Goal: Task Accomplishment & Management: Complete application form

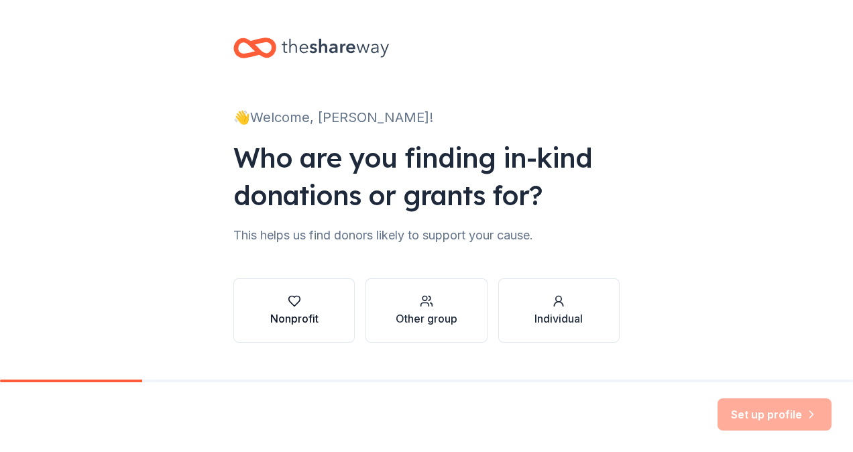
click at [272, 304] on div "button" at bounding box center [294, 300] width 48 height 13
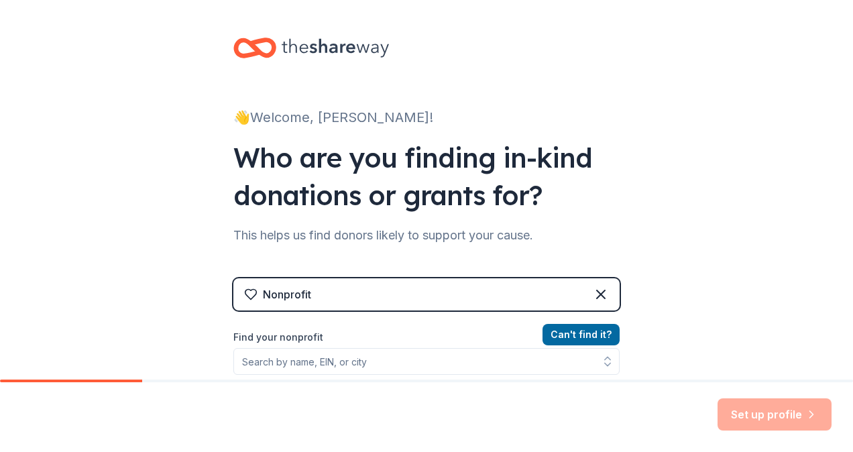
scroll to position [134, 0]
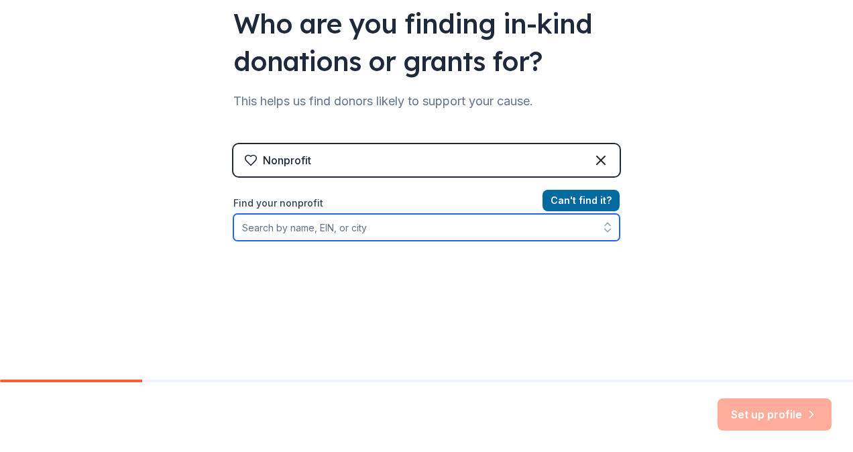
click at [461, 232] on input "Find your nonprofit" at bounding box center [426, 227] width 386 height 27
type input "Minuteman Disaster"
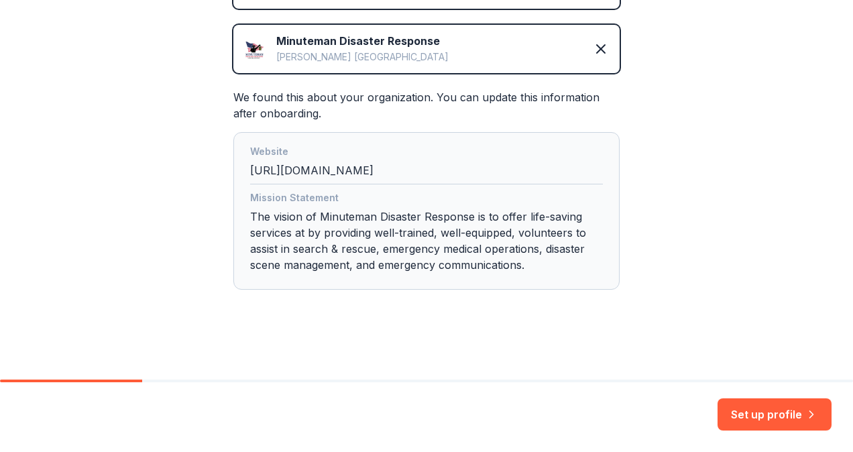
scroll to position [302, 0]
click at [776, 410] on button "Set up profile" at bounding box center [774, 414] width 114 height 32
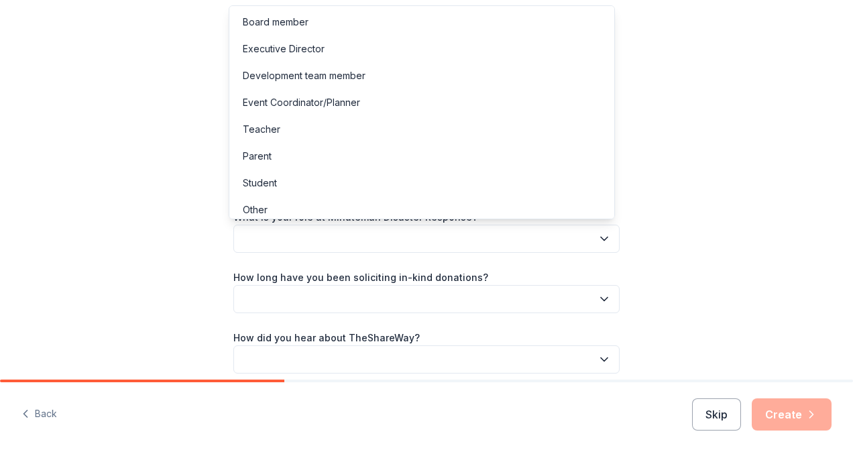
click at [597, 237] on icon "button" at bounding box center [603, 238] width 13 height 13
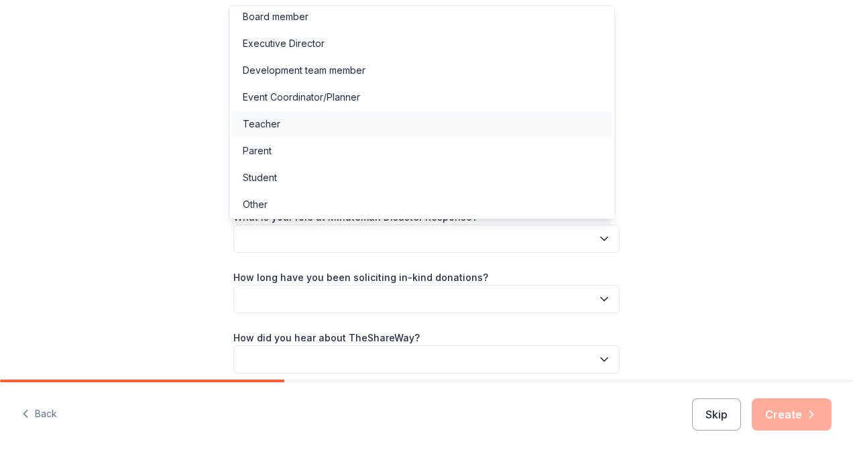
scroll to position [7, 0]
click at [328, 68] on div "Development team member" at bounding box center [304, 69] width 123 height 16
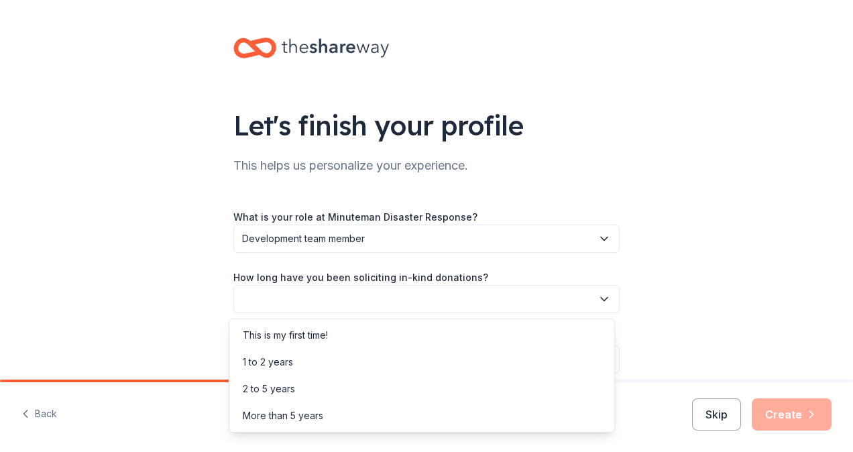
click at [357, 290] on button "button" at bounding box center [426, 299] width 386 height 28
click at [273, 387] on div "2 to 5 years" at bounding box center [269, 389] width 52 height 16
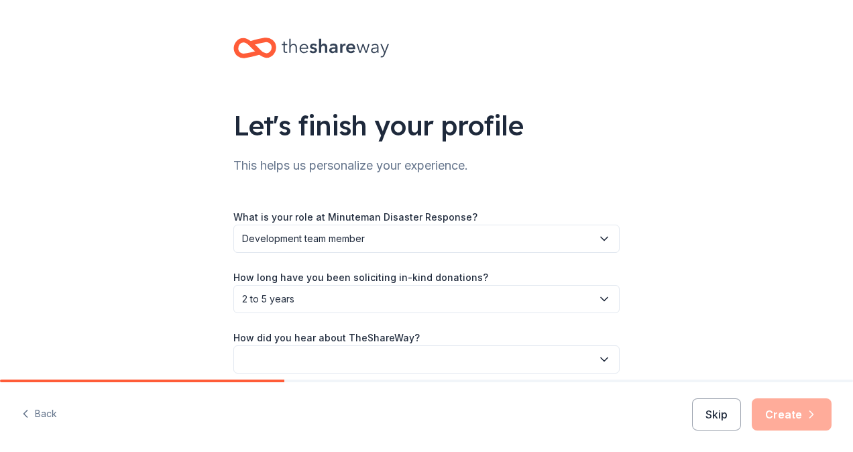
click at [348, 357] on button "button" at bounding box center [426, 359] width 386 height 28
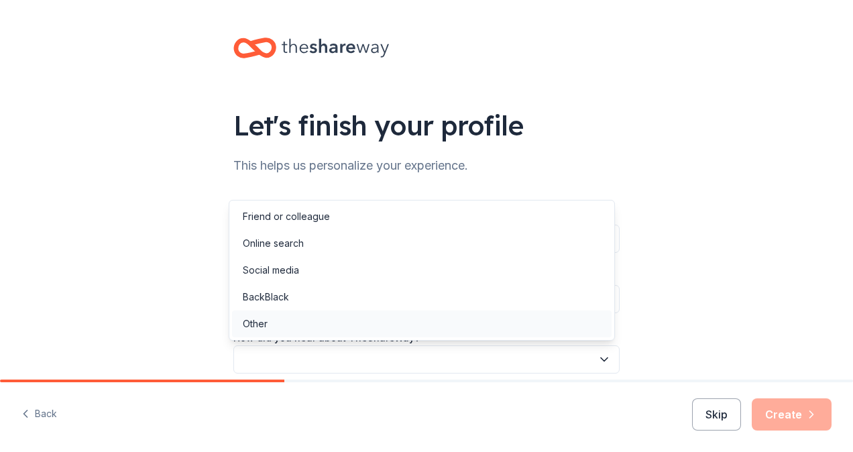
click at [257, 319] on div "Other" at bounding box center [255, 324] width 25 height 16
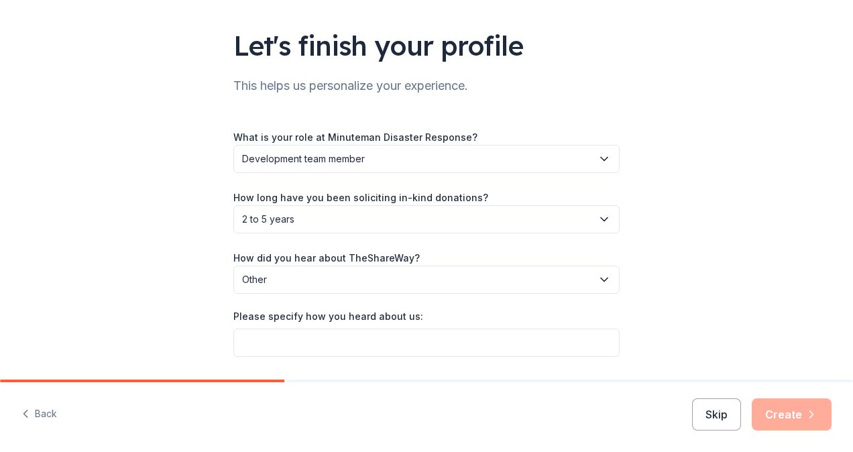
scroll to position [121, 0]
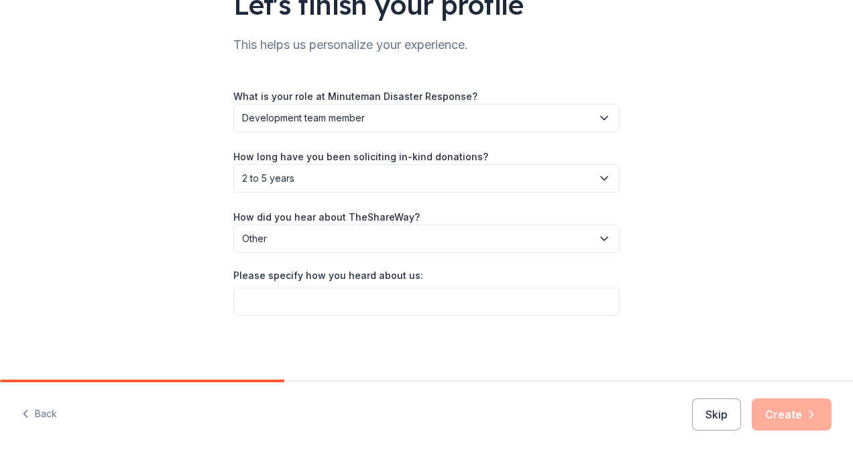
click at [601, 235] on icon "button" at bounding box center [603, 238] width 13 height 13
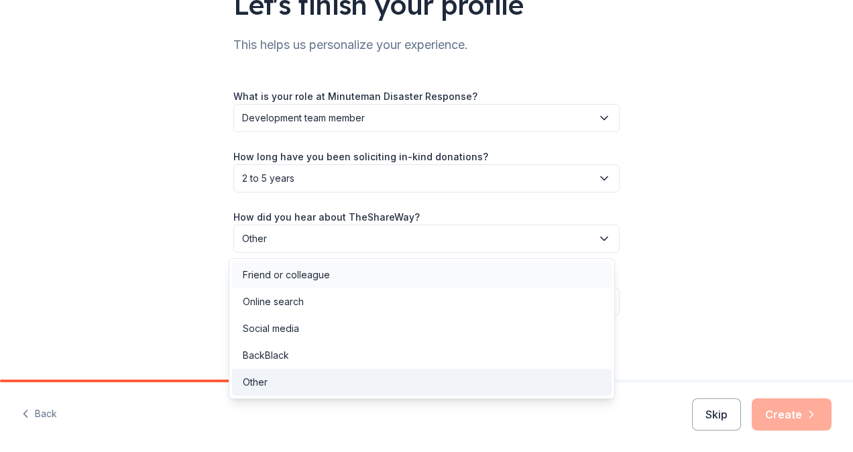
click at [341, 278] on div "Friend or colleague" at bounding box center [421, 274] width 379 height 27
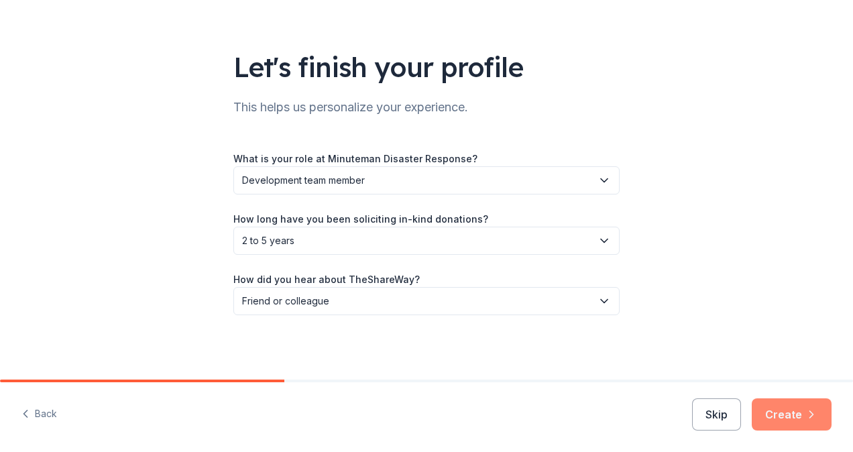
click at [808, 420] on icon "button" at bounding box center [810, 414] width 13 height 13
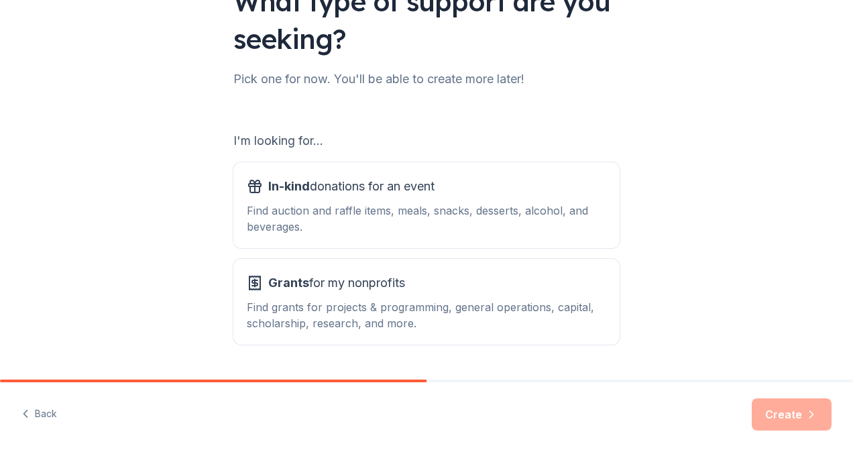
scroll to position [134, 0]
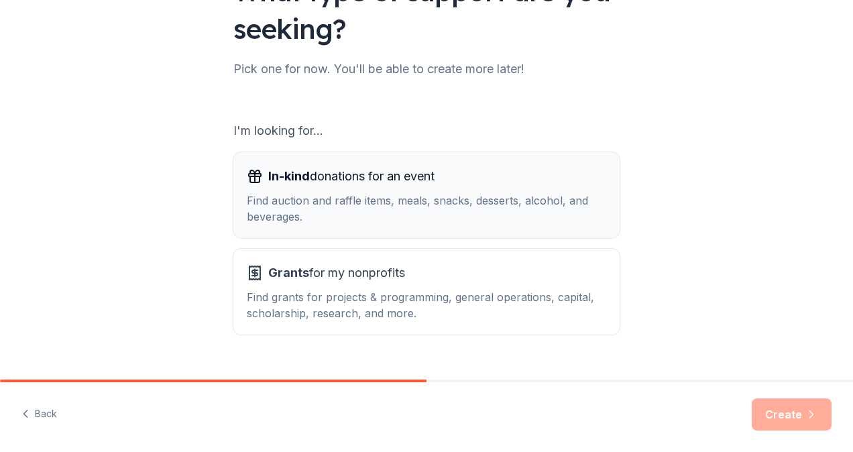
click at [319, 184] on span "In-kind donations for an event" at bounding box center [351, 176] width 166 height 21
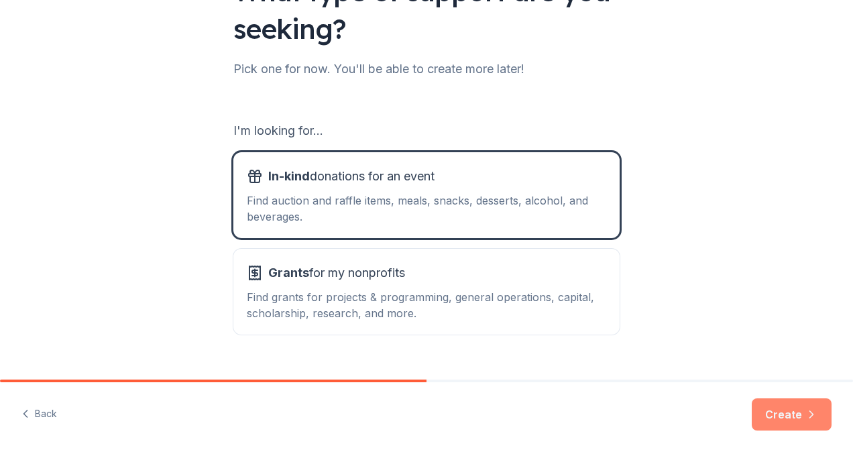
click at [783, 409] on button "Create" at bounding box center [791, 414] width 80 height 32
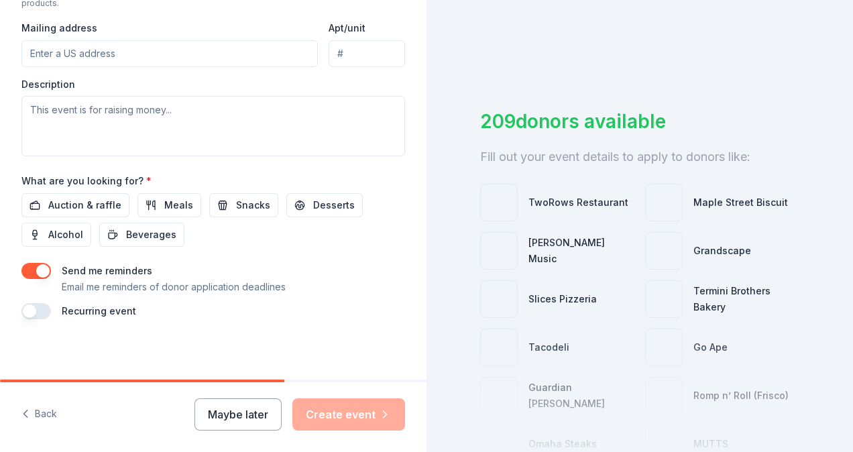
scroll to position [509, 0]
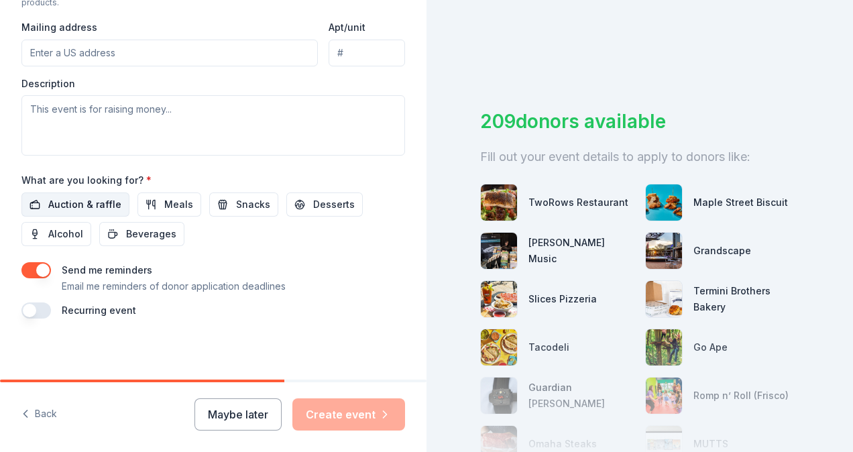
click at [98, 200] on span "Auction & raffle" at bounding box center [84, 204] width 73 height 16
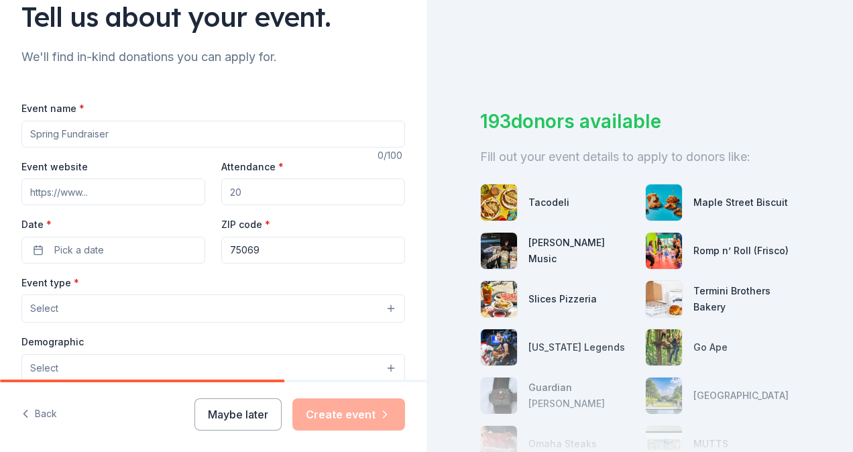
scroll to position [107, 0]
click at [163, 133] on input "Event name *" at bounding box center [212, 135] width 383 height 27
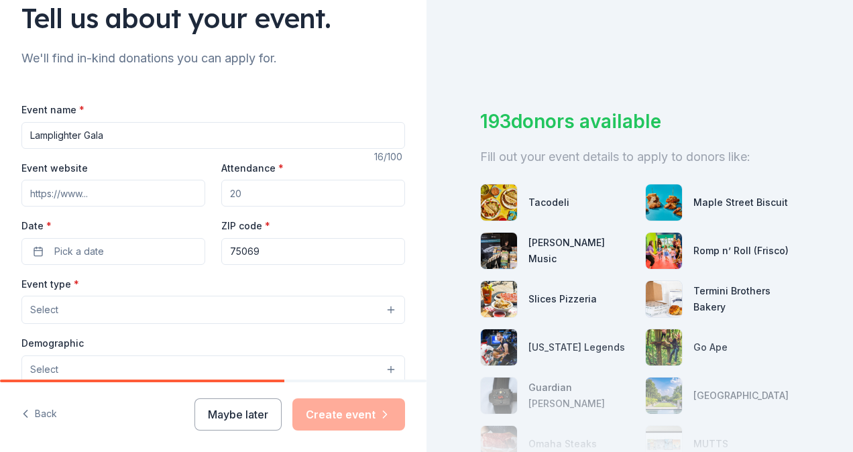
type input "Lamplighter Gala"
click at [111, 194] on input "Event website" at bounding box center [113, 193] width 184 height 27
paste input "[URL][DOMAIN_NAME]"
type input "[URL][DOMAIN_NAME]"
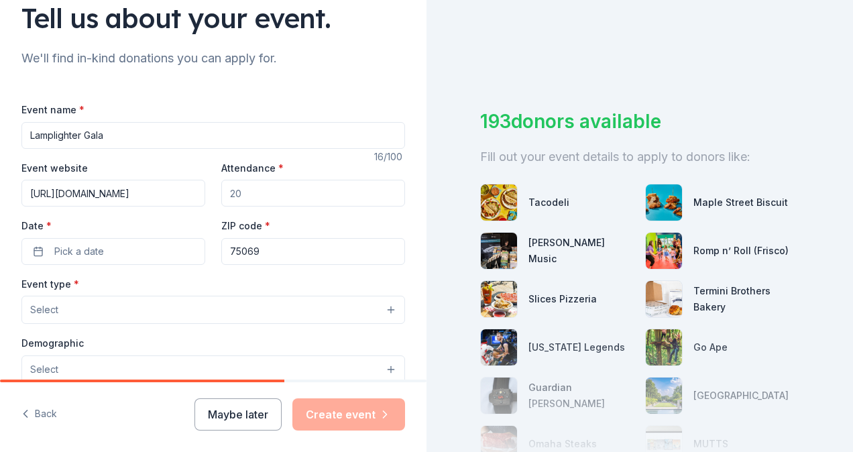
scroll to position [0, 0]
drag, startPoint x: 253, startPoint y: 198, endPoint x: 224, endPoint y: 197, distance: 29.5
click at [224, 197] on input "Attendance *" at bounding box center [313, 193] width 184 height 27
type input "400"
click at [73, 256] on span "Pick a date" at bounding box center [79, 251] width 50 height 16
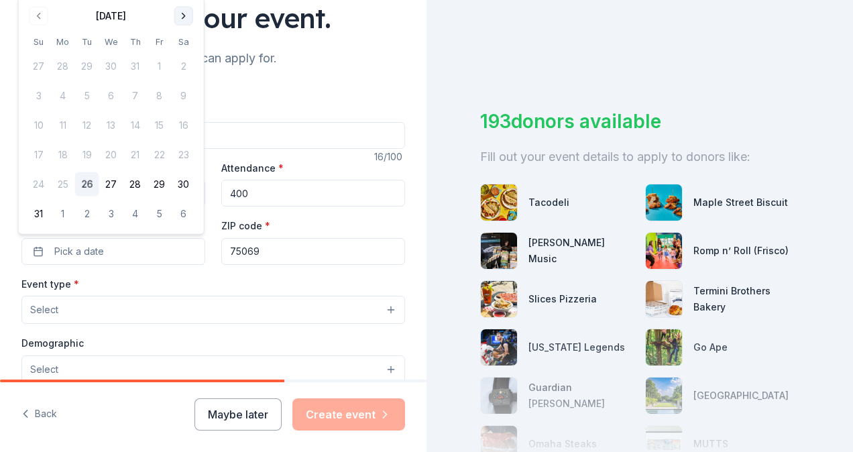
click at [184, 12] on button "Go to next month" at bounding box center [183, 16] width 19 height 19
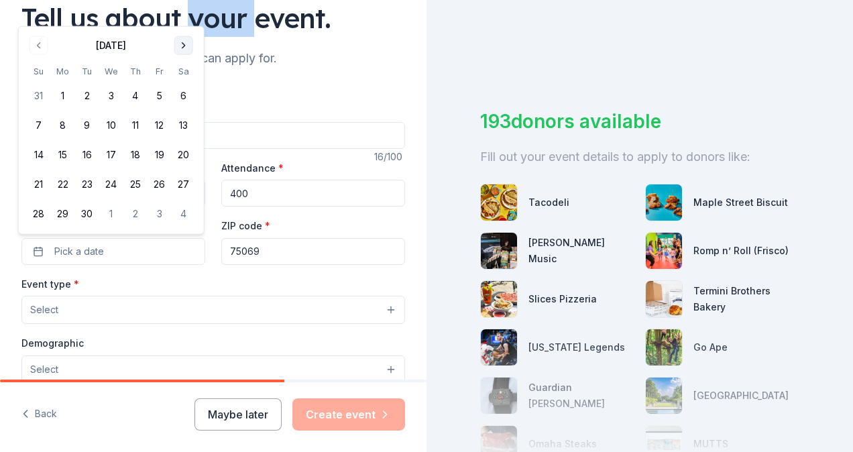
click at [184, 12] on div "Tell us about your event." at bounding box center [212, 18] width 383 height 38
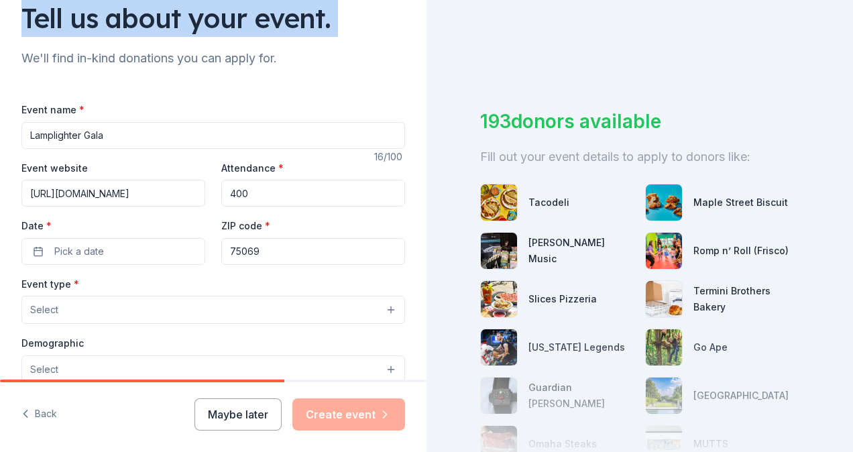
click at [184, 12] on div "Tell us about your event." at bounding box center [212, 18] width 383 height 38
click at [141, 249] on button "Pick a date" at bounding box center [113, 251] width 184 height 27
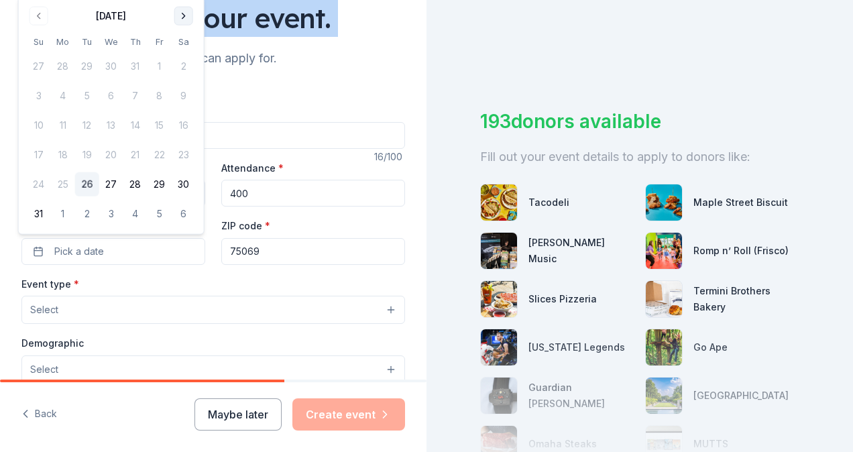
click at [182, 18] on button "Go to next month" at bounding box center [183, 16] width 19 height 19
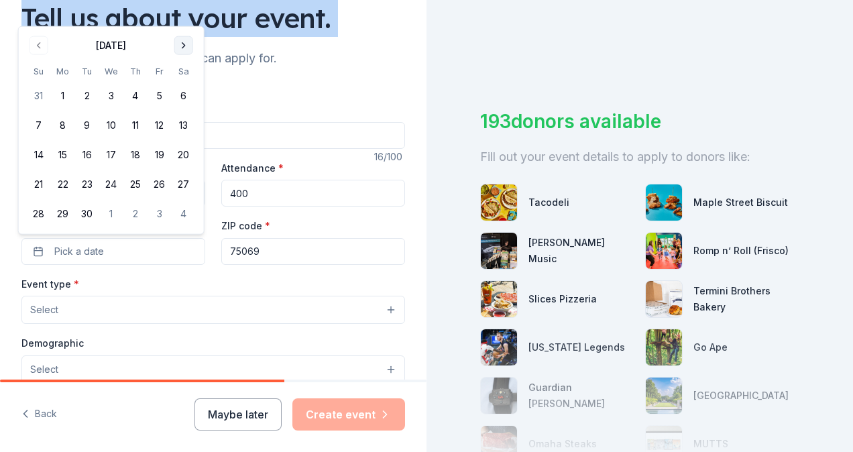
click at [180, 47] on button "Go to next month" at bounding box center [183, 45] width 19 height 19
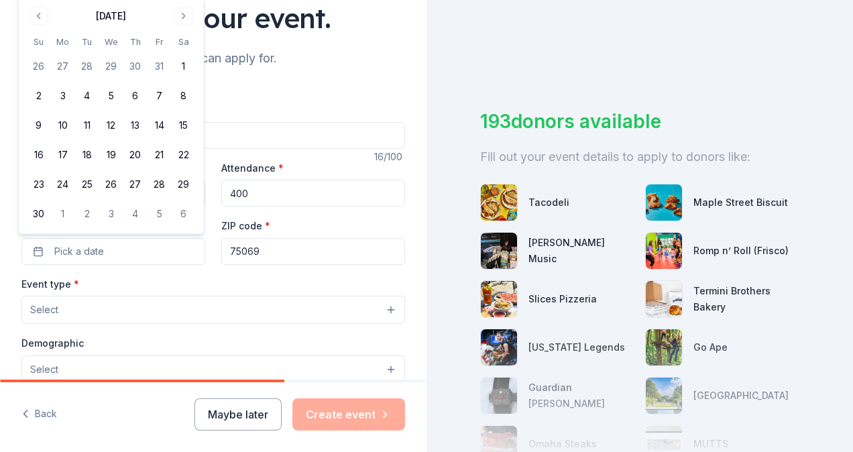
click at [126, 15] on div "[DATE]" at bounding box center [111, 16] width 30 height 16
click at [183, 16] on button "Go to next month" at bounding box center [183, 16] width 19 height 19
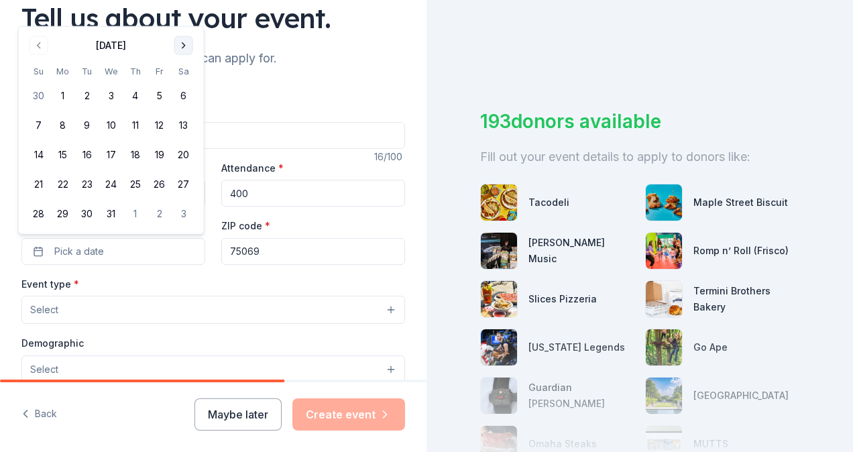
click at [183, 44] on button "Go to next month" at bounding box center [183, 45] width 19 height 19
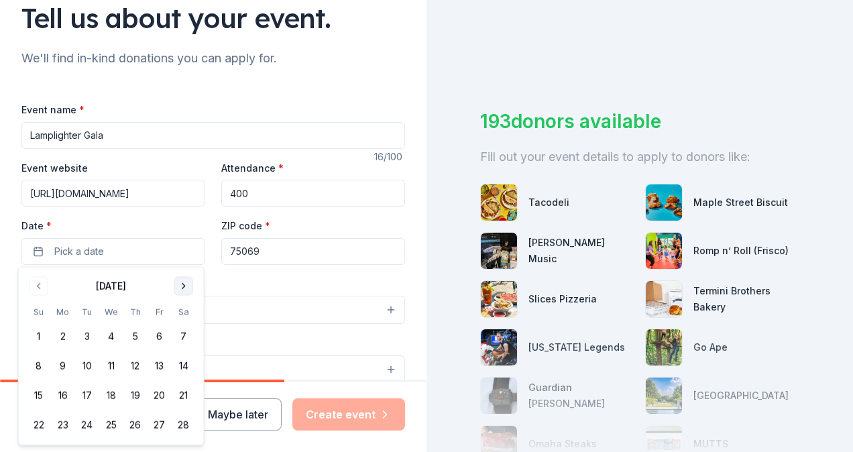
click at [177, 284] on button "Go to next month" at bounding box center [183, 285] width 19 height 19
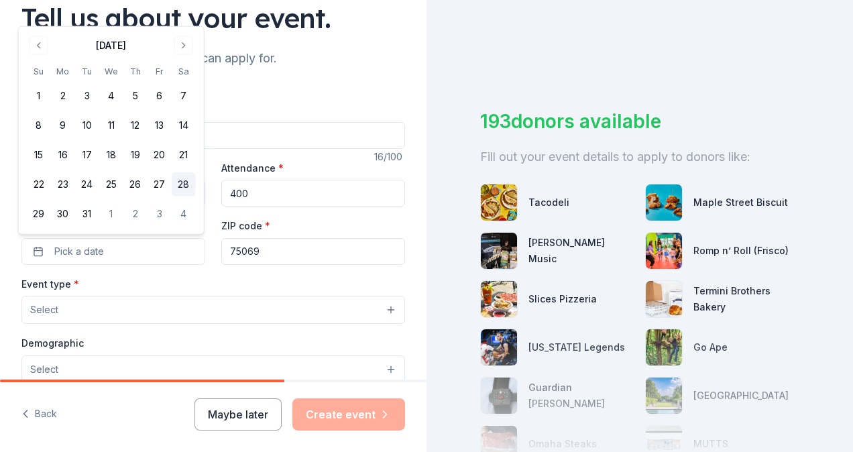
click at [184, 183] on button "28" at bounding box center [184, 184] width 24 height 24
click at [263, 311] on button "Select" at bounding box center [212, 310] width 383 height 28
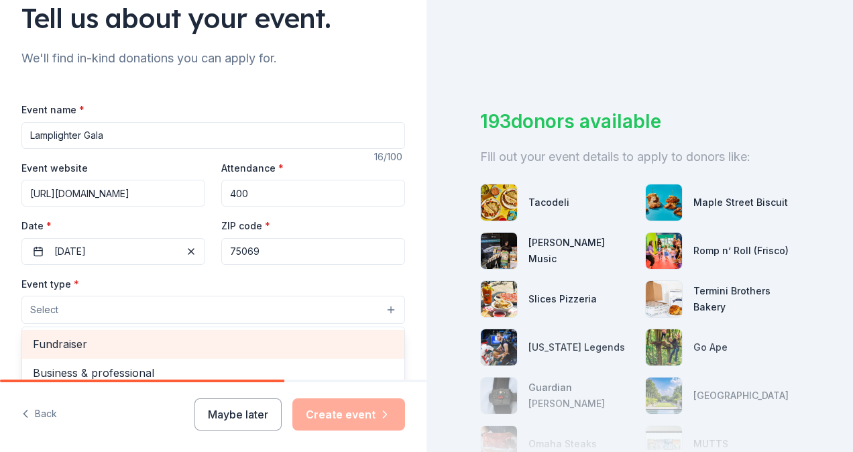
click at [87, 343] on span "Fundraiser" at bounding box center [213, 343] width 361 height 17
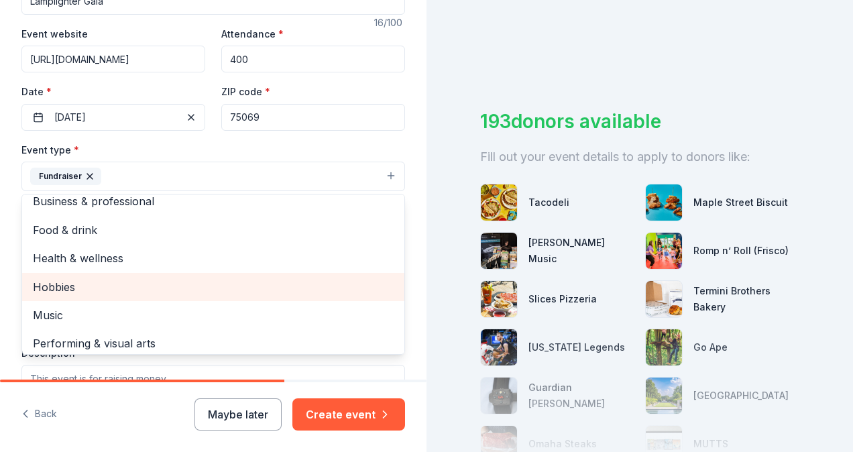
scroll to position [16, 0]
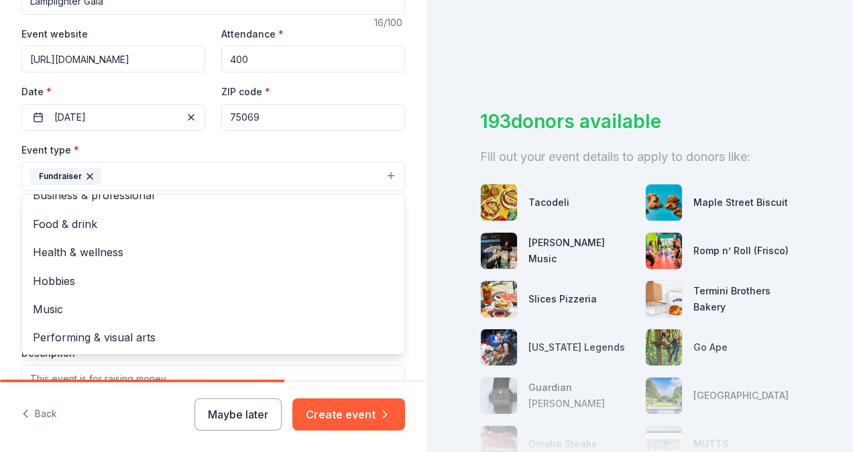
click at [753, 88] on div "Tell us about your event. We'll find in-kind donations you can apply for. Event…" at bounding box center [426, 226] width 853 height 452
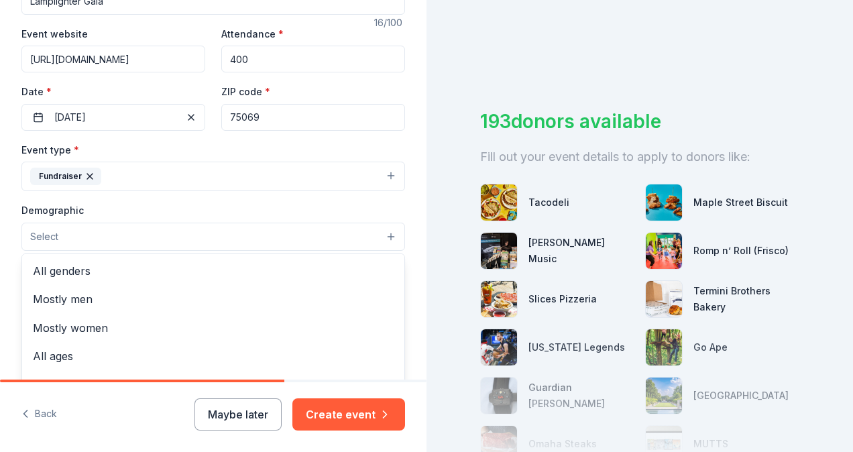
click at [86, 231] on button "Select" at bounding box center [212, 237] width 383 height 28
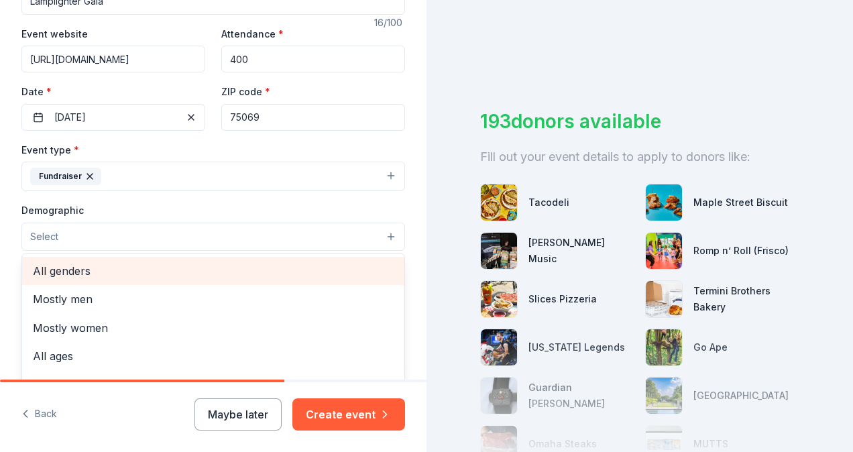
click at [84, 265] on span "All genders" at bounding box center [213, 270] width 361 height 17
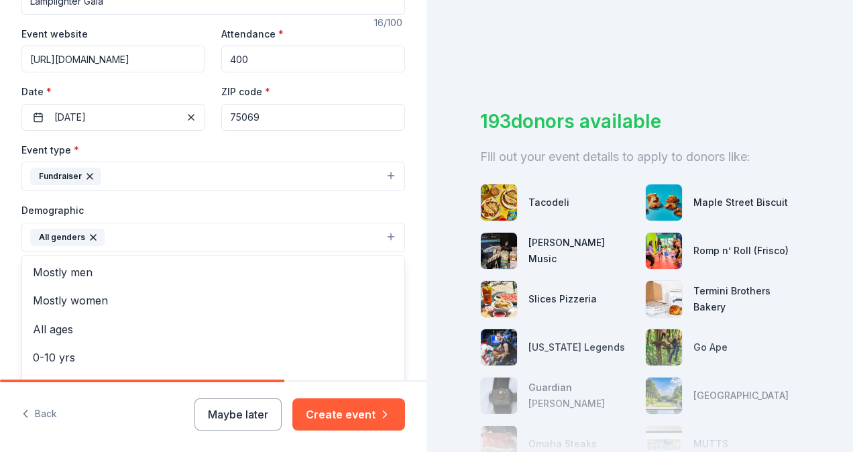
click at [764, 91] on div "Tell us about your event. We'll find in-kind donations you can apply for. Event…" at bounding box center [426, 226] width 853 height 452
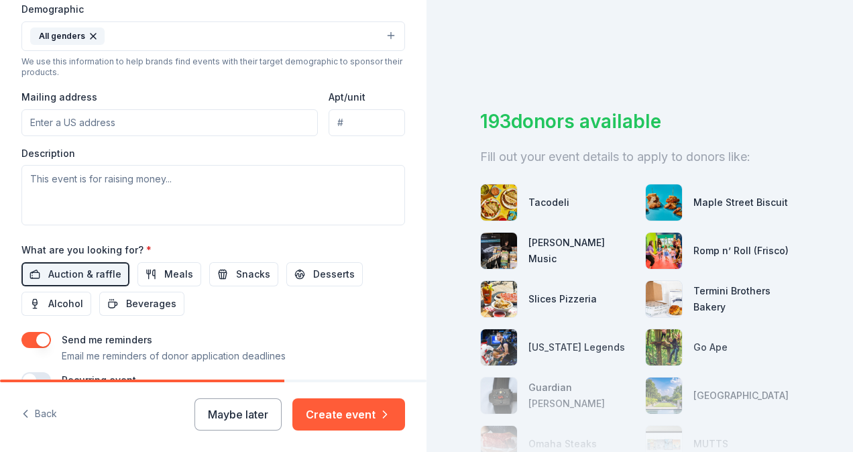
scroll to position [375, 0]
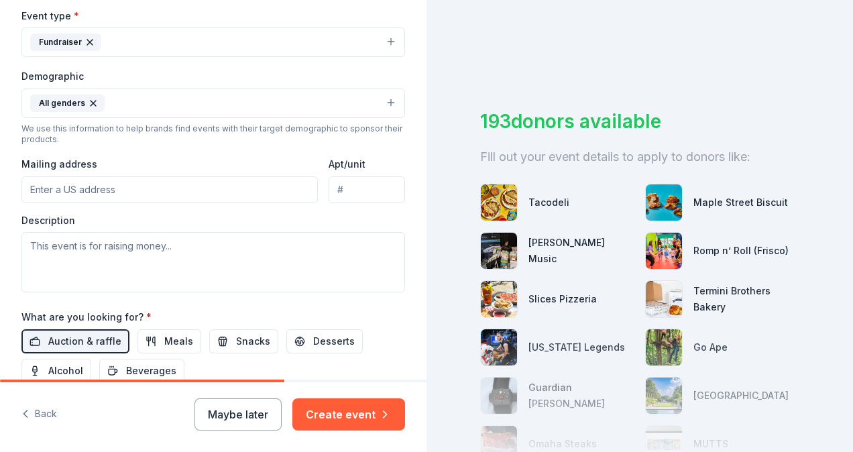
click at [172, 109] on button "All genders" at bounding box center [212, 102] width 383 height 29
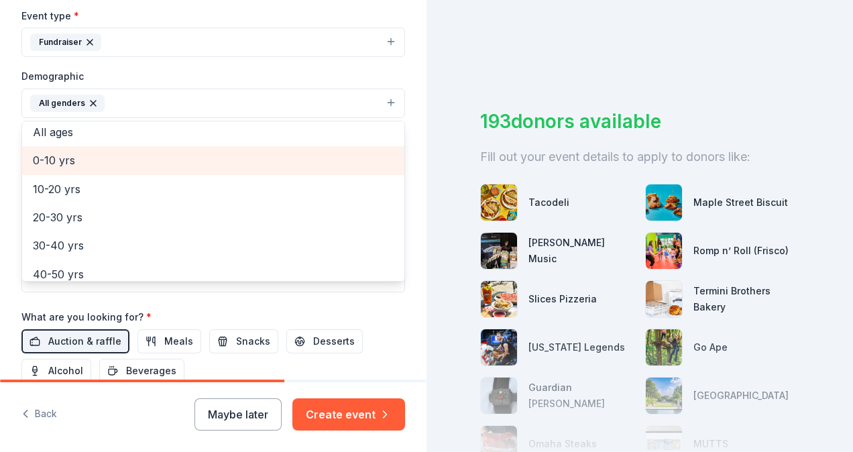
scroll to position [134, 0]
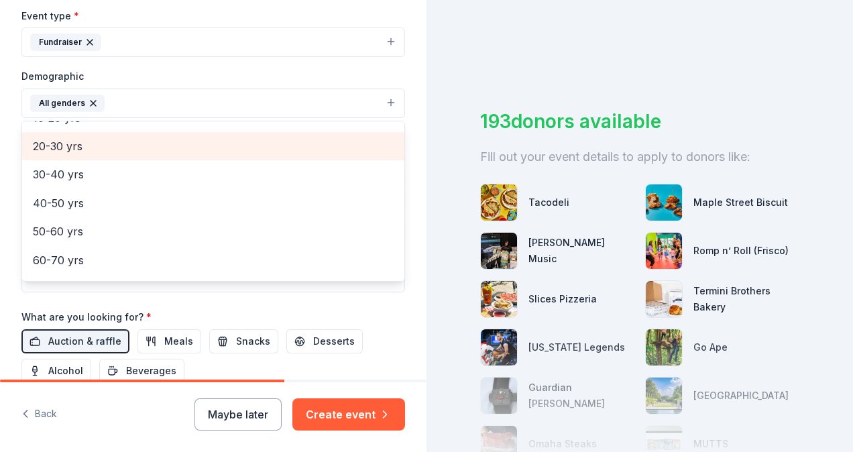
click at [77, 154] on div "20-30 yrs" at bounding box center [213, 146] width 382 height 28
click at [68, 146] on span "30-40 yrs" at bounding box center [213, 145] width 361 height 17
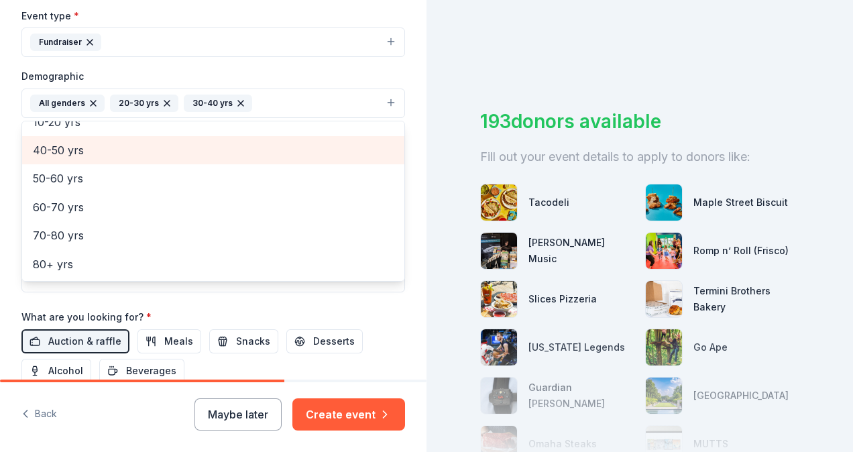
scroll to position [129, 0]
click at [59, 153] on span "40-50 yrs" at bounding box center [213, 150] width 361 height 17
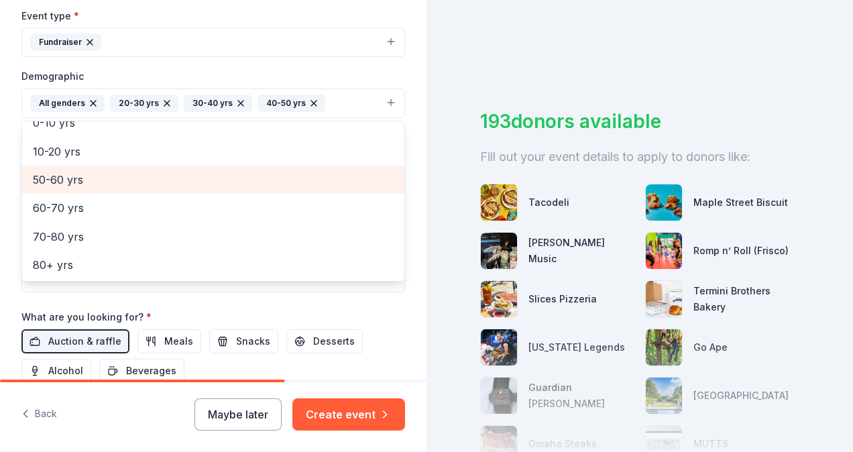
click at [59, 172] on span "50-60 yrs" at bounding box center [213, 179] width 361 height 17
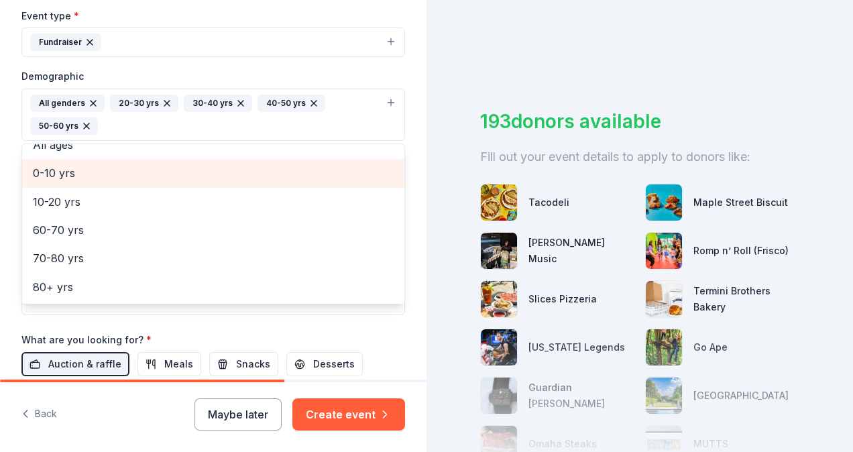
scroll to position [72, 0]
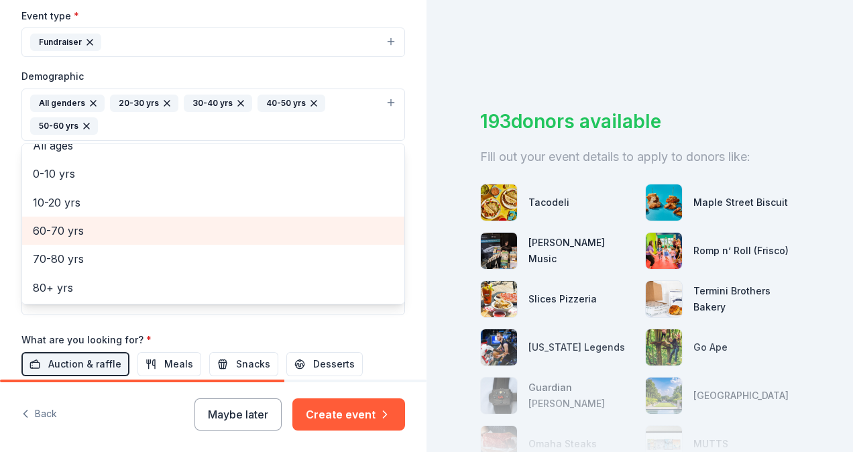
click at [54, 228] on span "60-70 yrs" at bounding box center [213, 230] width 361 height 17
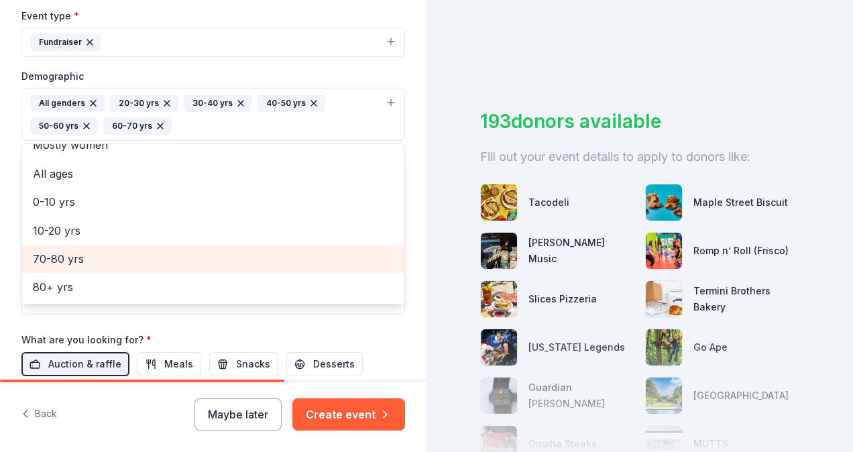
click at [54, 250] on span "70-80 yrs" at bounding box center [213, 258] width 361 height 17
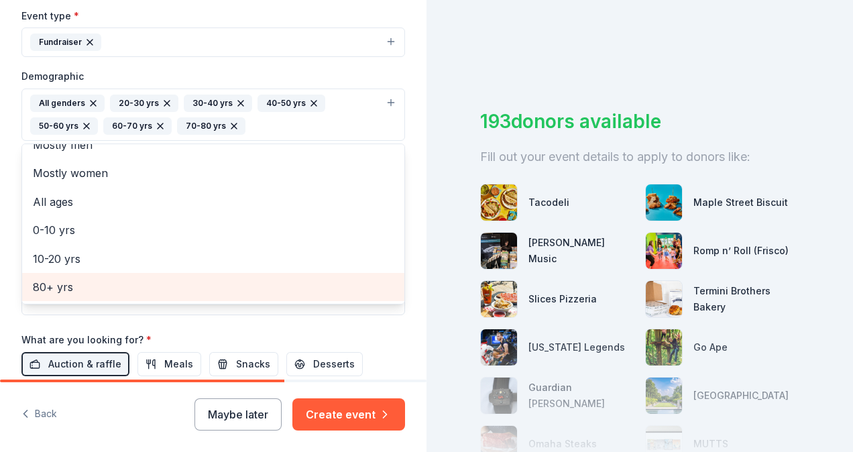
click at [57, 279] on span "80+ yrs" at bounding box center [213, 286] width 361 height 17
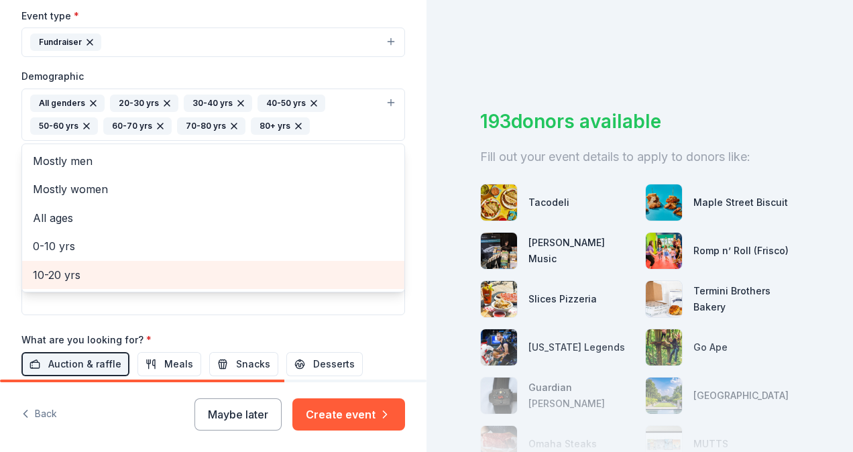
scroll to position [0, 0]
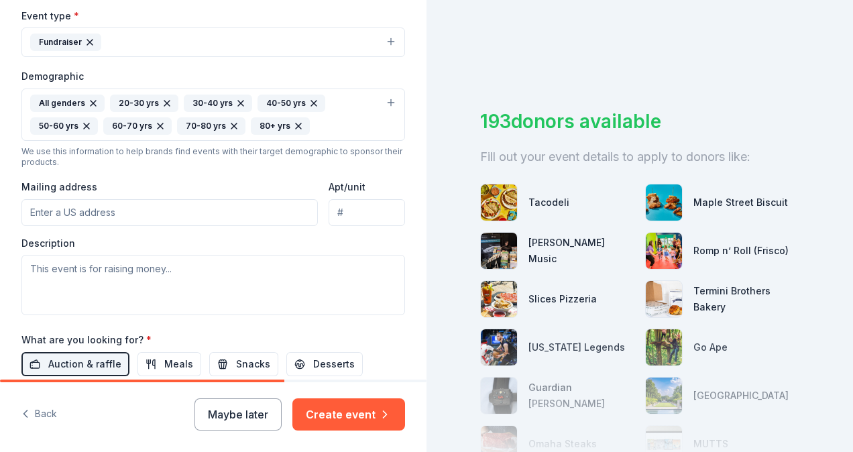
click at [293, 121] on icon "button" at bounding box center [298, 126] width 11 height 11
click at [613, 55] on div "193 donors available Fill out your event details to apply to donors like: Tacod…" at bounding box center [639, 226] width 426 height 452
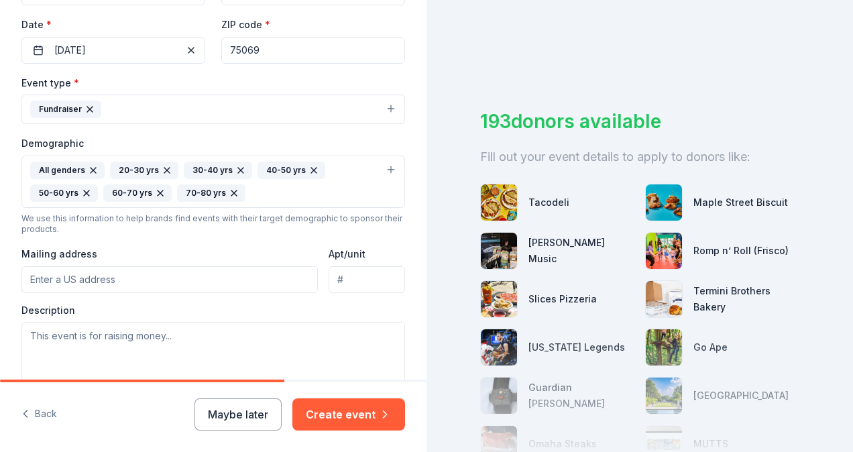
scroll to position [375, 0]
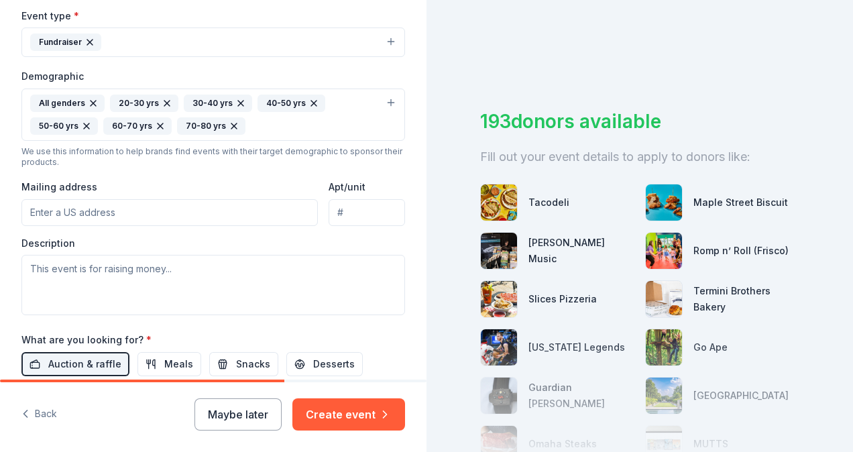
click at [175, 212] on input "Mailing address" at bounding box center [169, 212] width 296 height 27
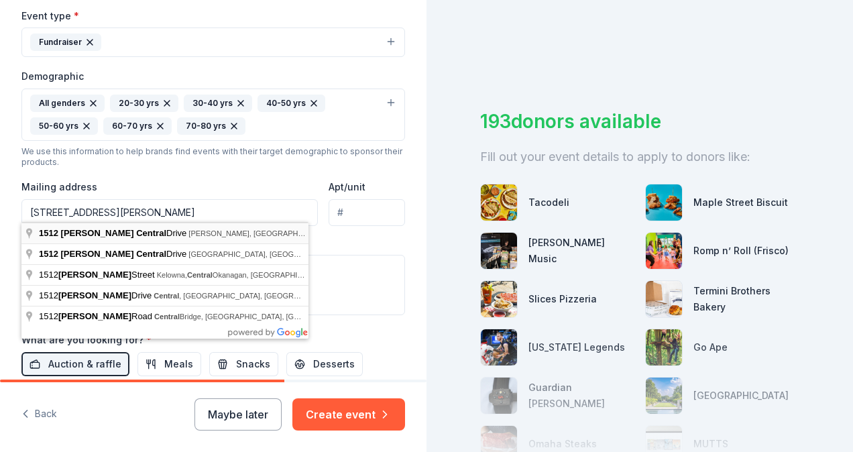
type input "[STREET_ADDRESS][PERSON_NAME][PERSON_NAME]"
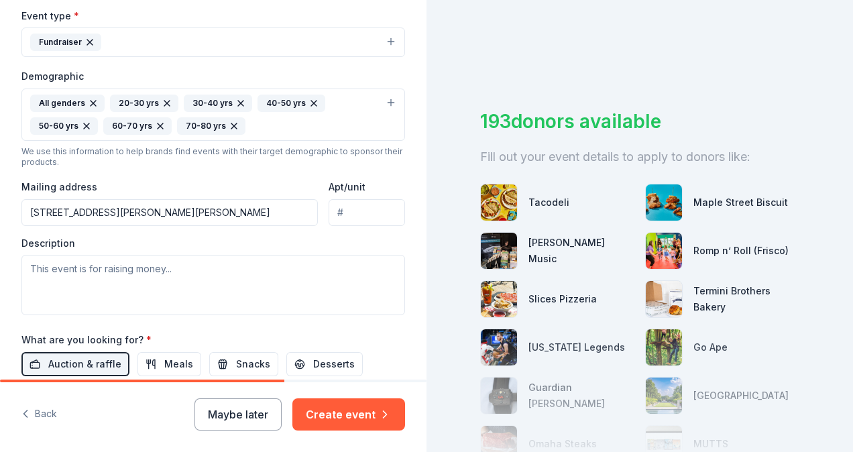
click at [351, 206] on input "Apt/unit" at bounding box center [366, 212] width 76 height 27
type input "200"
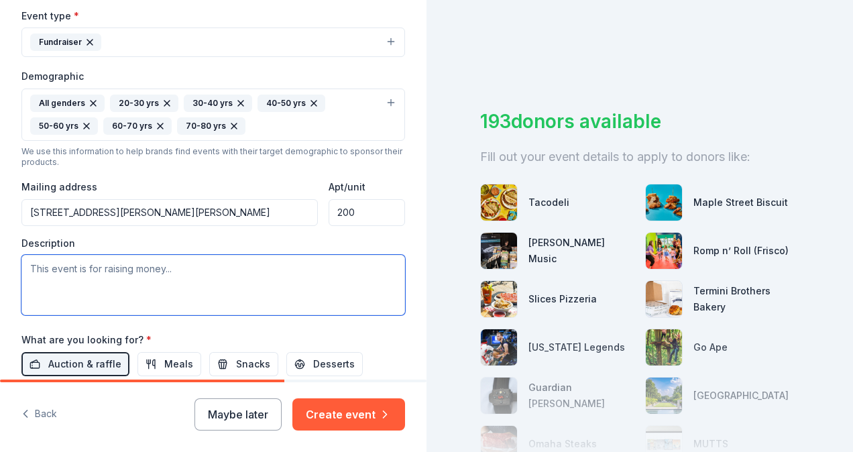
click at [196, 265] on textarea at bounding box center [212, 285] width 383 height 60
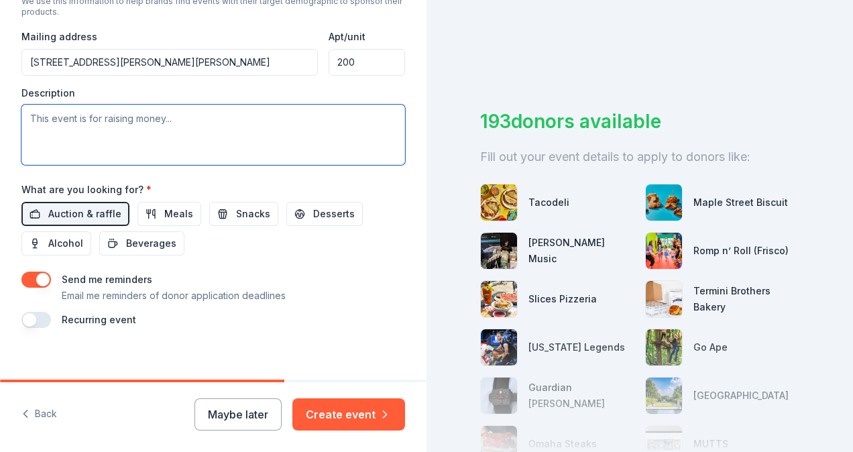
scroll to position [534, 0]
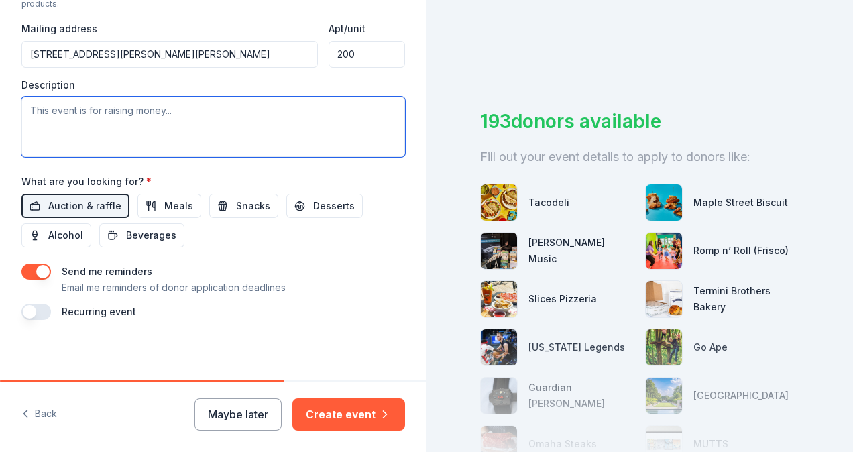
click at [284, 101] on textarea at bounding box center [212, 127] width 383 height 60
paste textarea "The 2026 Lamplighter Gala provides an opportunity for those who believe in our …"
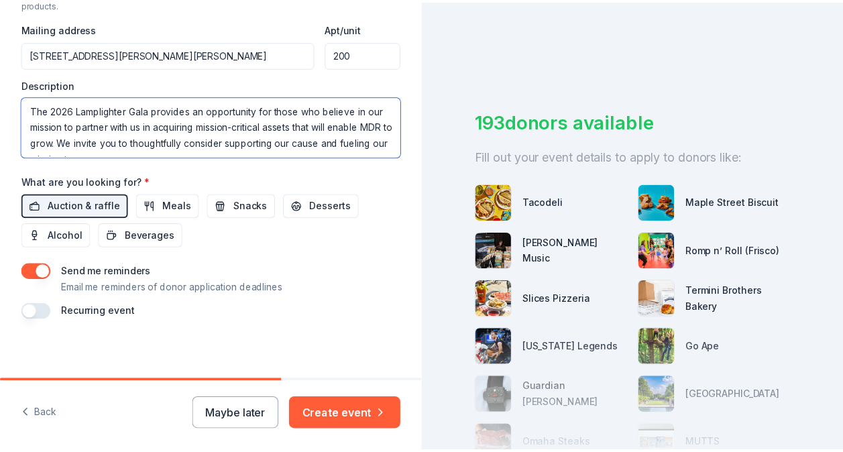
scroll to position [8, 0]
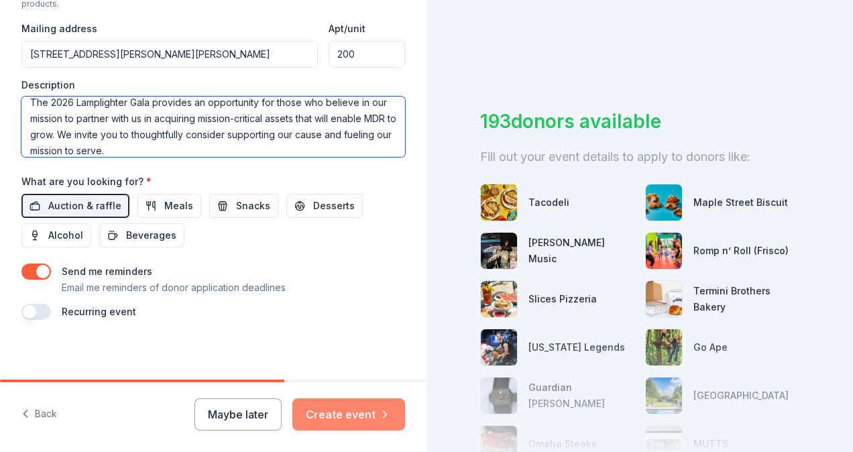
type textarea "The 2026 Lamplighter Gala provides an opportunity for those who believe in our …"
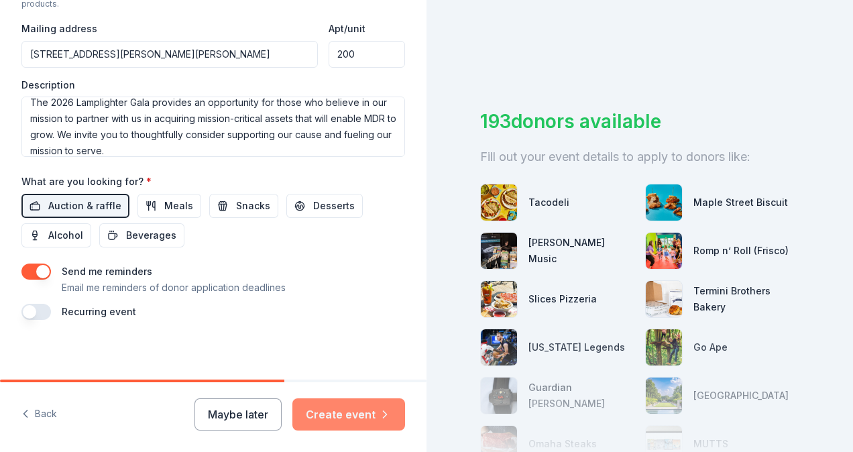
click at [335, 421] on button "Create event" at bounding box center [348, 414] width 113 height 32
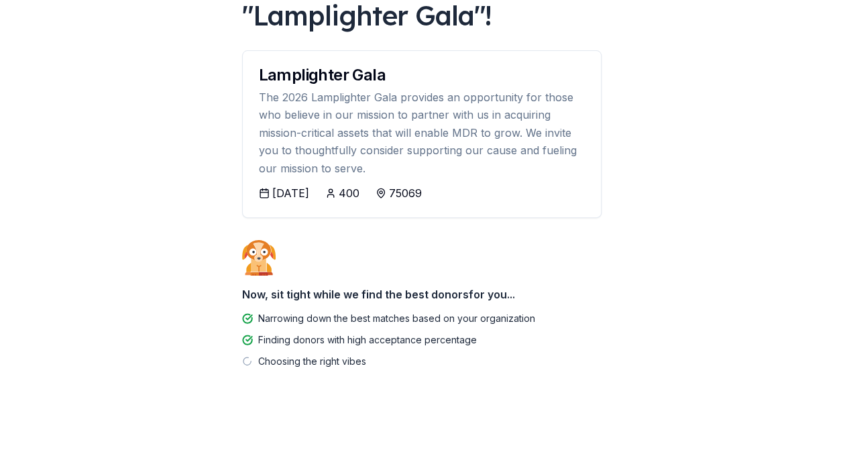
scroll to position [131, 0]
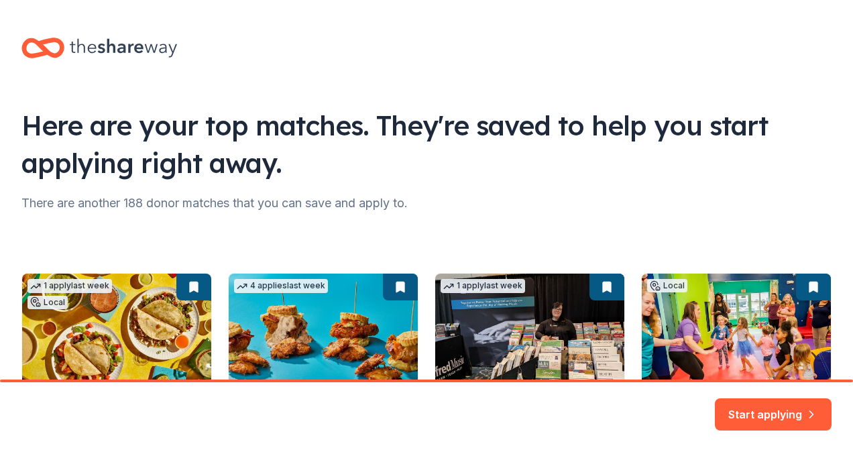
click at [134, 52] on icon at bounding box center [123, 47] width 107 height 27
click at [44, 46] on icon at bounding box center [35, 47] width 23 height 15
click at [735, 408] on button "Start applying" at bounding box center [773, 406] width 117 height 32
click at [807, 407] on div "Start applying" at bounding box center [773, 414] width 117 height 32
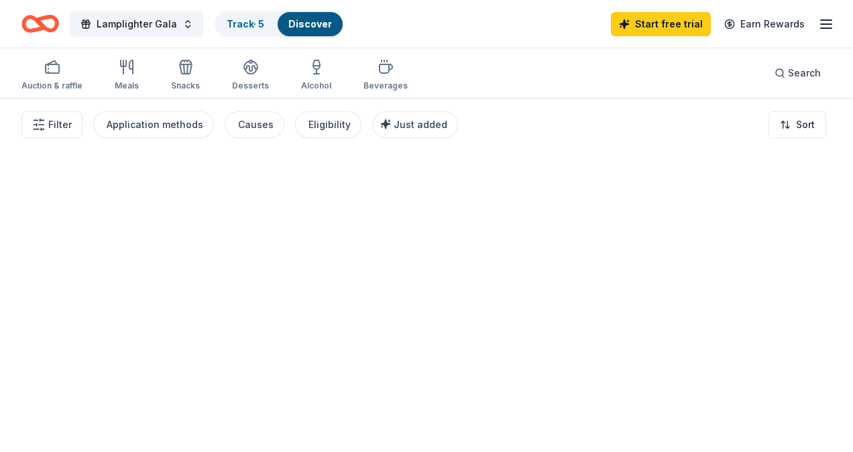
click at [775, 401] on div at bounding box center [426, 275] width 853 height 354
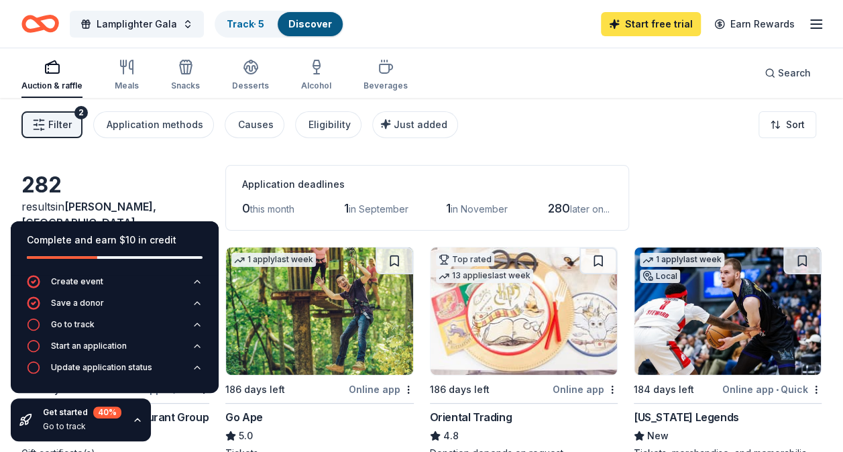
click at [637, 17] on link "Start free trial" at bounding box center [651, 24] width 100 height 24
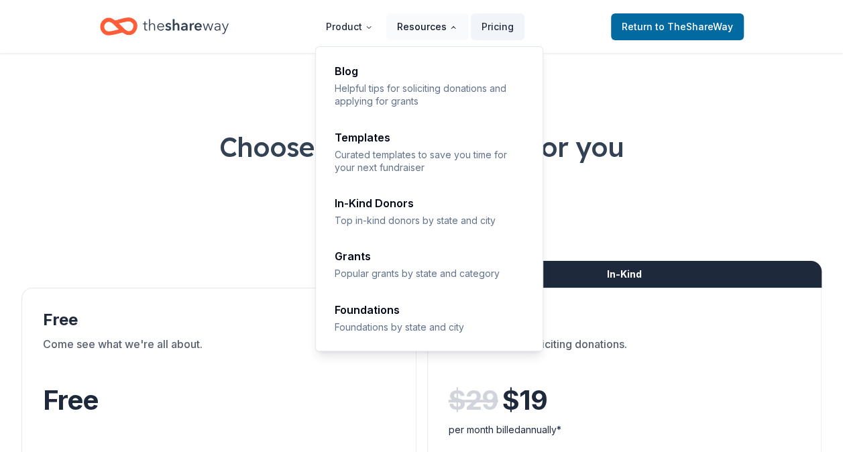
click at [456, 31] on button "Resources" at bounding box center [427, 26] width 82 height 27
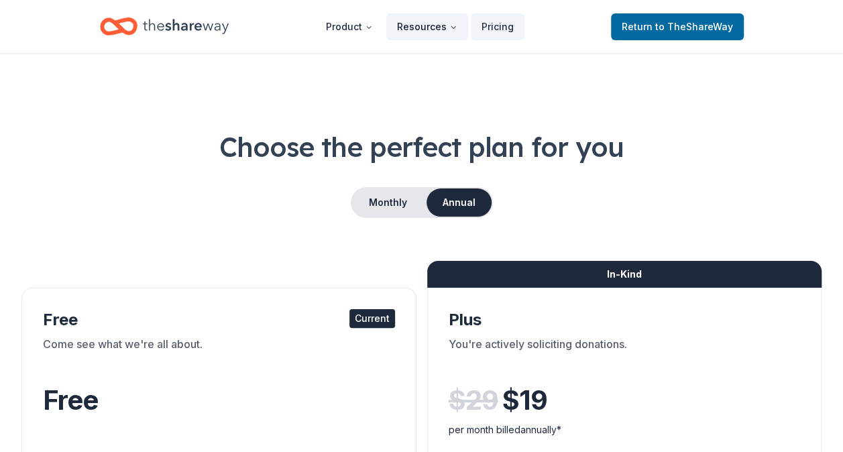
click at [454, 31] on button "Resources" at bounding box center [427, 26] width 82 height 27
click at [457, 194] on button "Annual" at bounding box center [458, 202] width 65 height 28
click at [394, 203] on button "Monthly" at bounding box center [388, 202] width 72 height 28
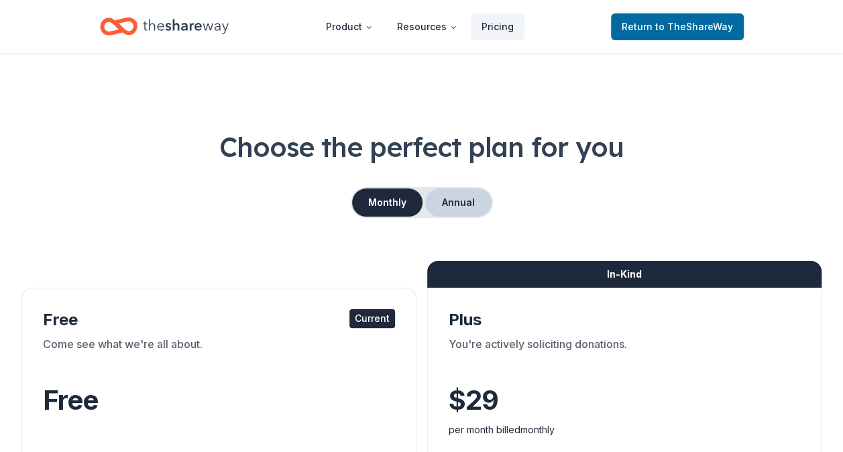
click at [462, 201] on button "Annual" at bounding box center [458, 202] width 66 height 28
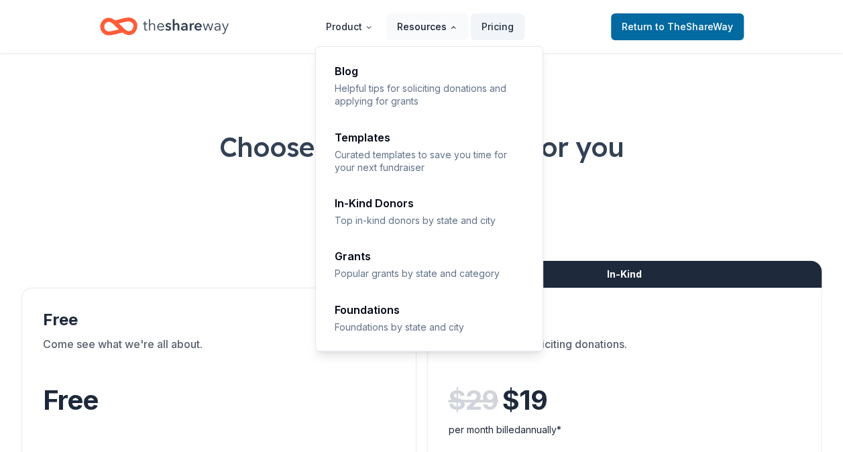
click at [439, 27] on button "Resources" at bounding box center [427, 26] width 82 height 27
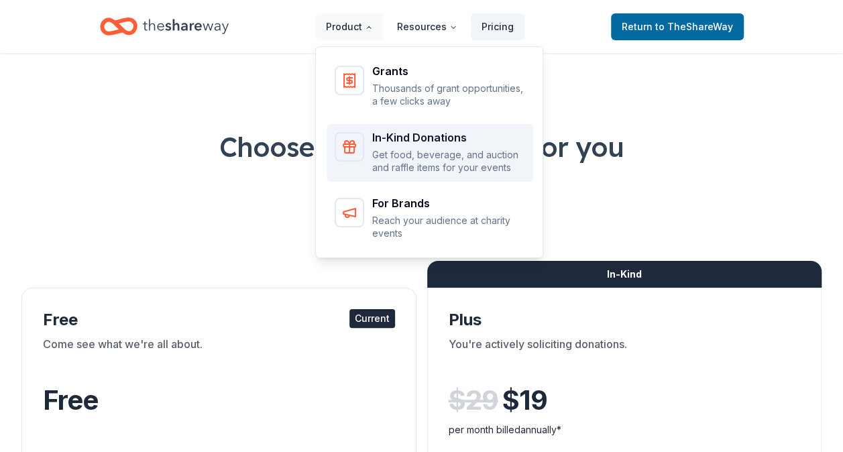
click at [408, 145] on div "In-Kind Donations Get food, beverage, and auction and raffle items for your eve…" at bounding box center [448, 153] width 153 height 42
